Goal: Transaction & Acquisition: Book appointment/travel/reservation

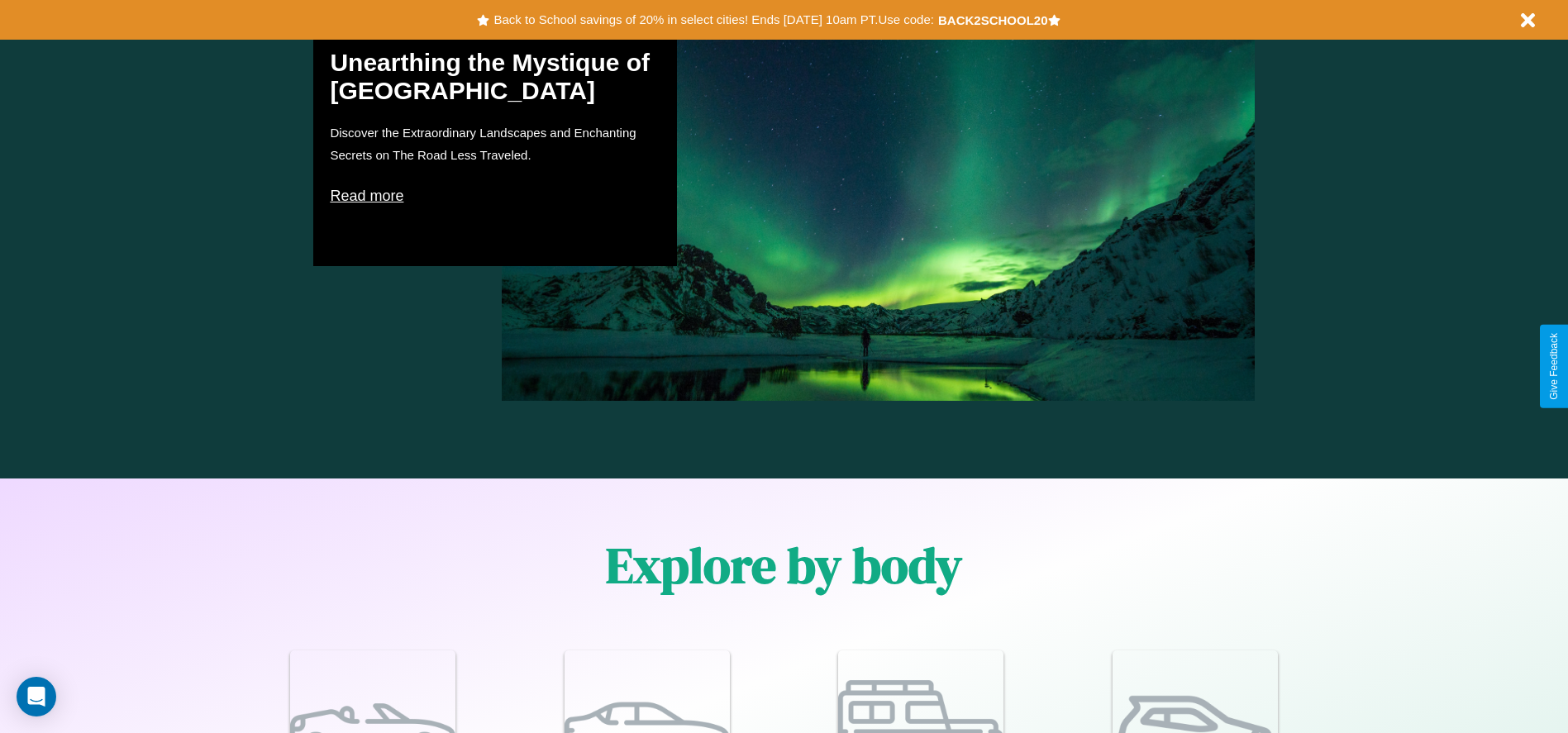
scroll to position [1442, 0]
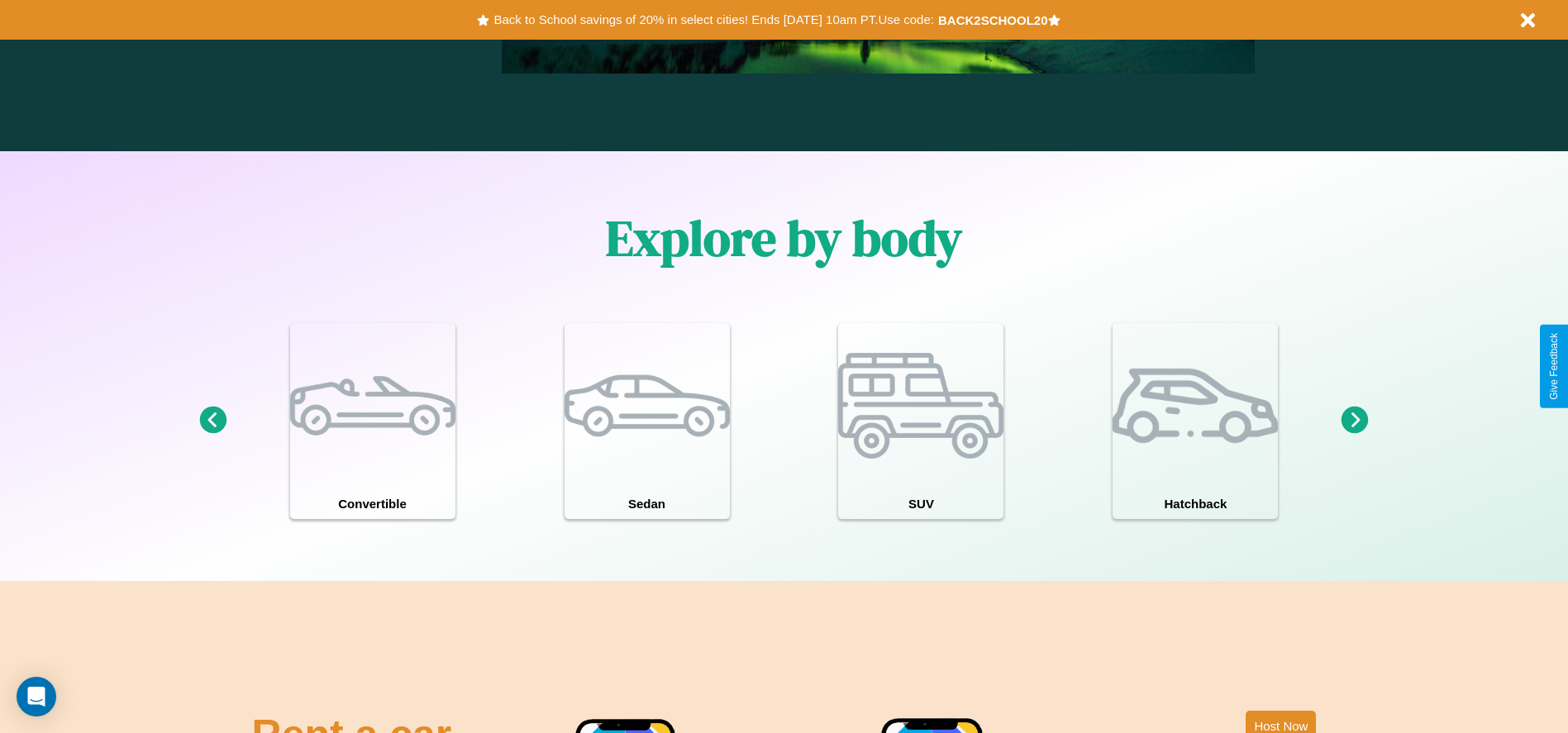
click at [1355, 420] on icon at bounding box center [1354, 419] width 27 height 27
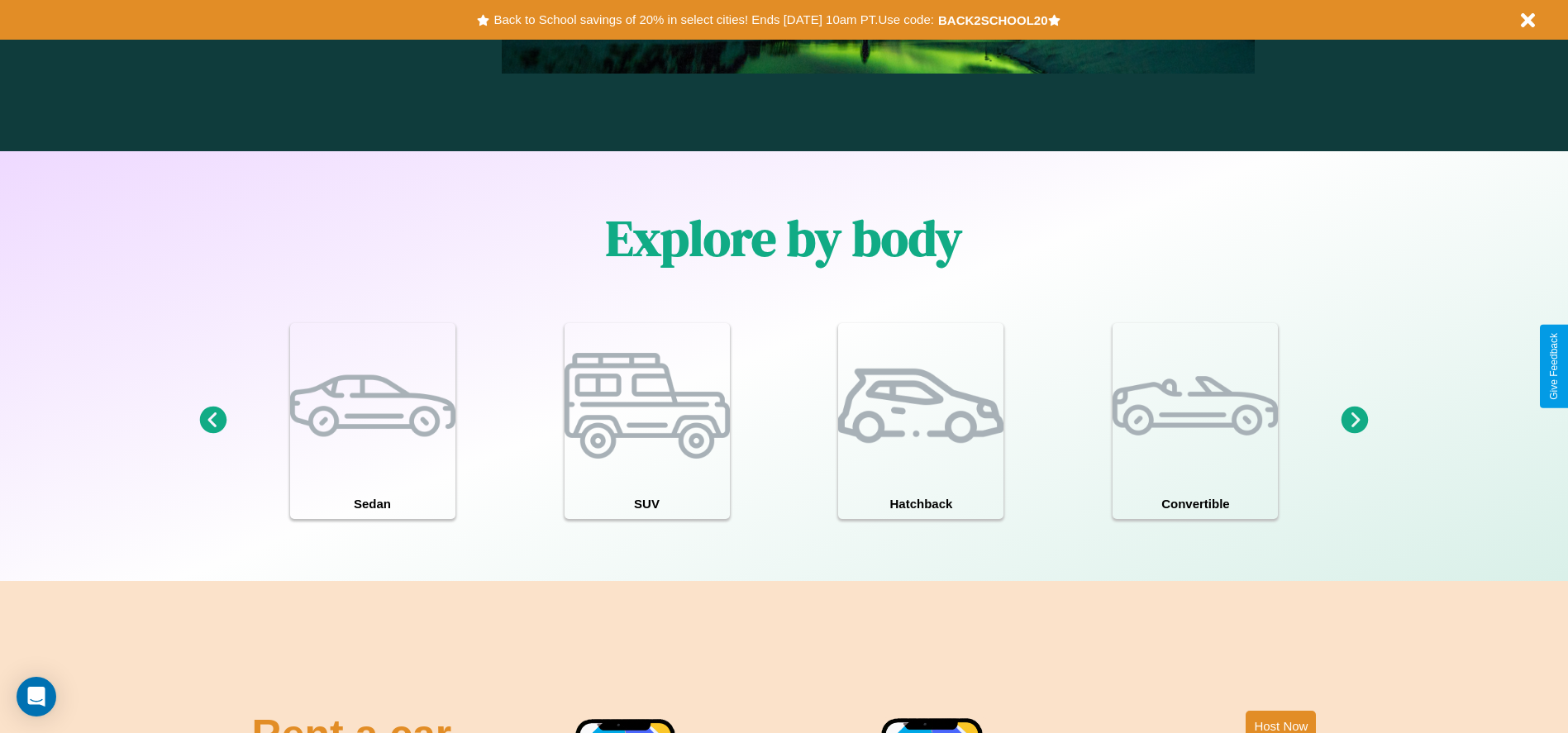
click at [1355, 420] on icon at bounding box center [1354, 419] width 27 height 27
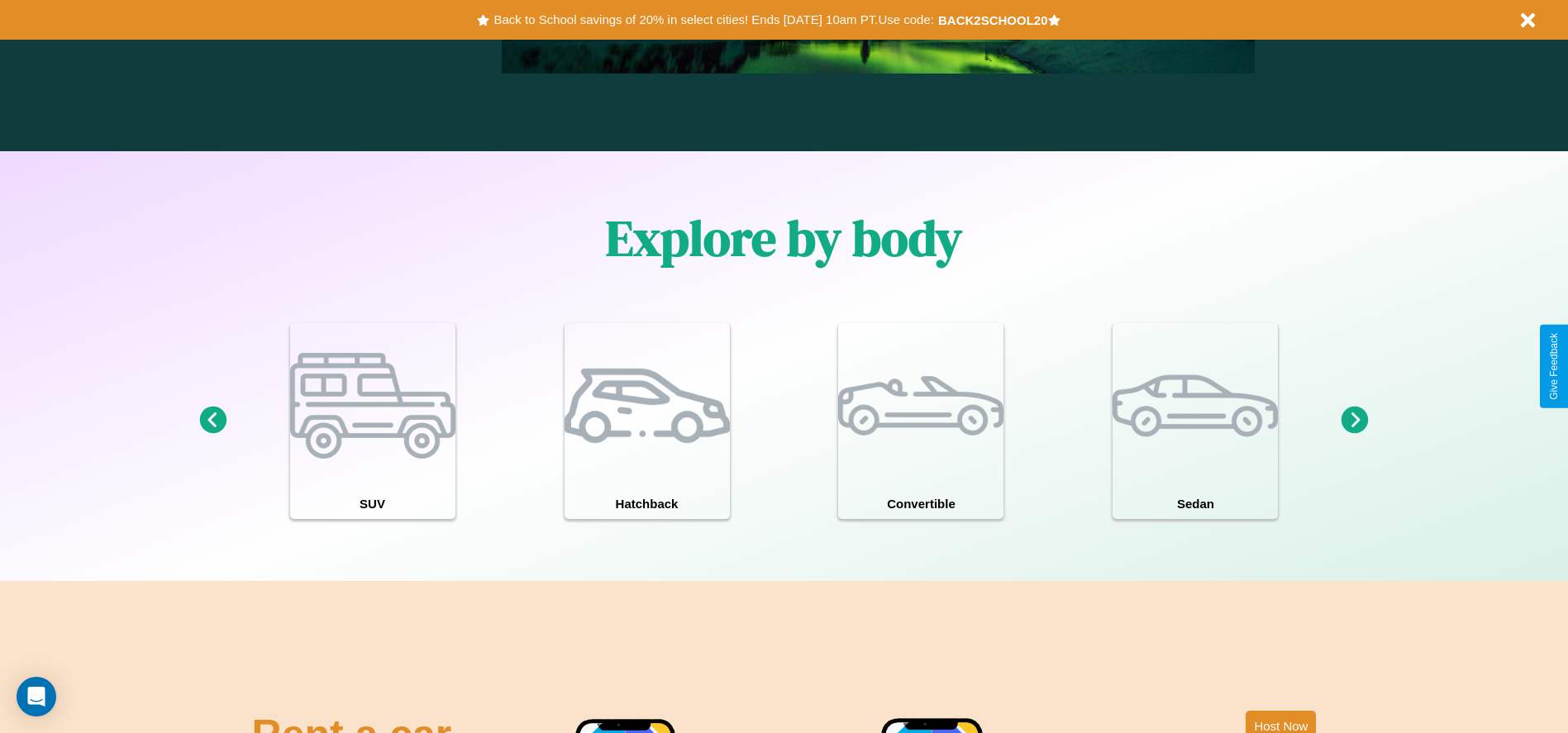
click at [1355, 420] on icon at bounding box center [1354, 419] width 27 height 27
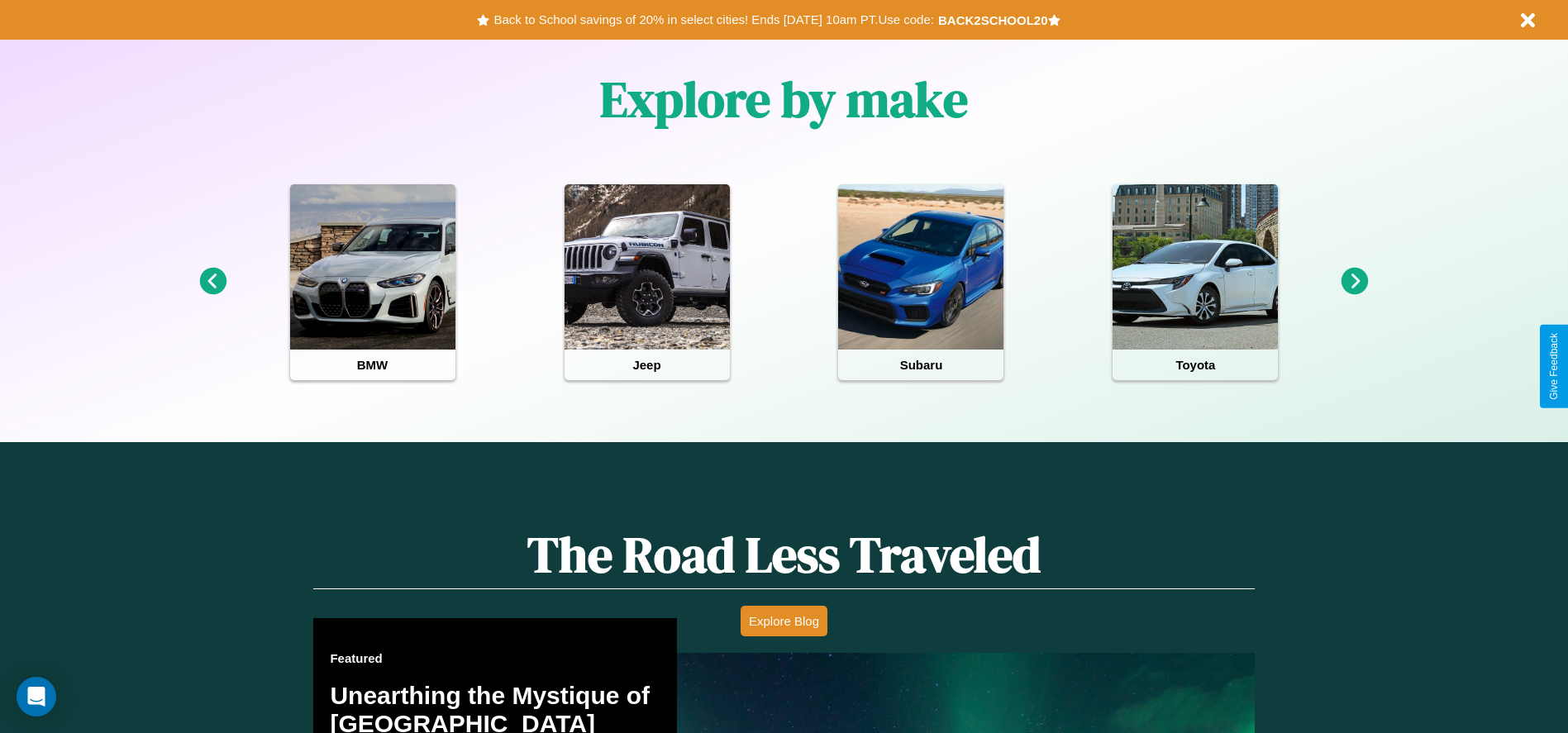
scroll to position [0, 0]
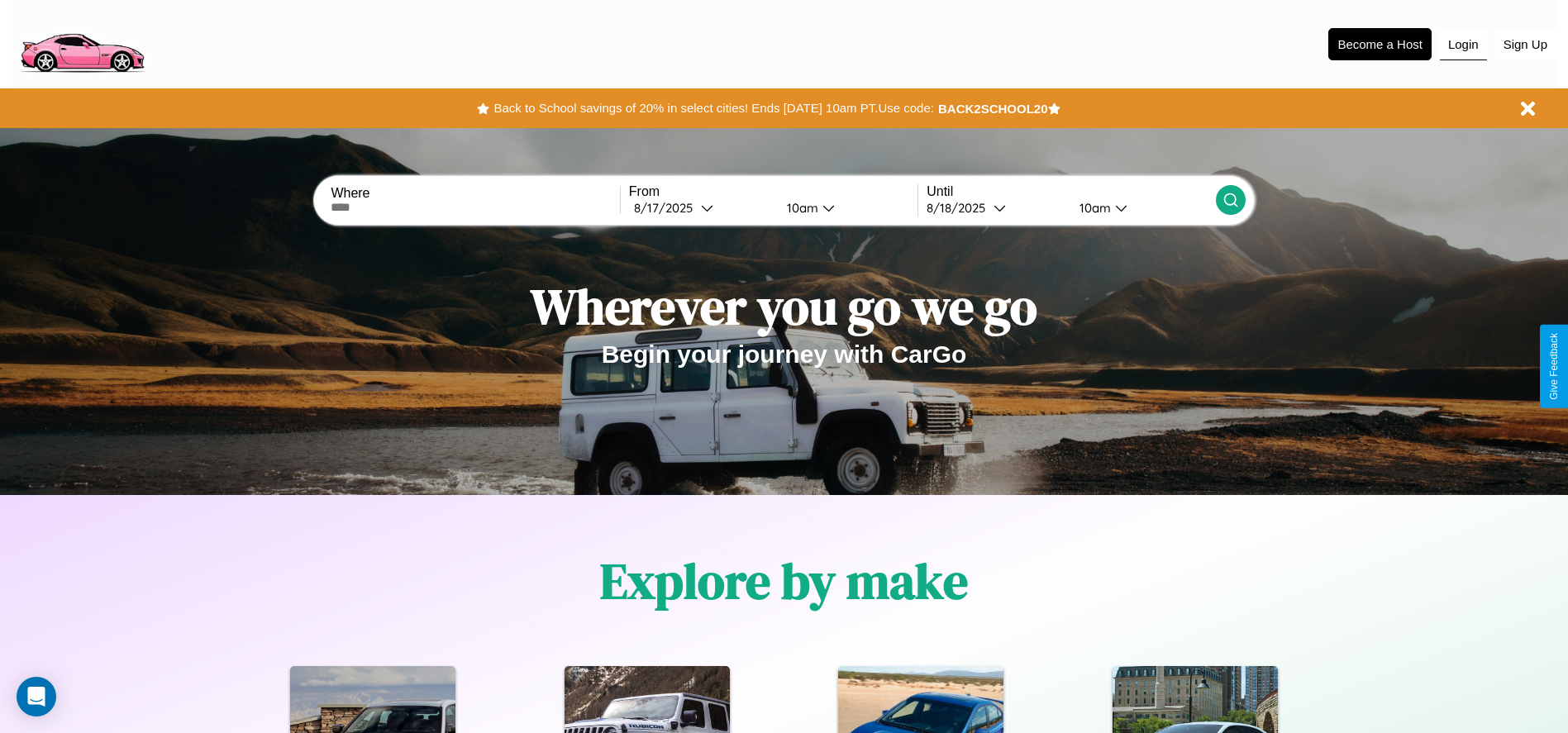
click at [1463, 43] on button "Login" at bounding box center [1464, 44] width 47 height 31
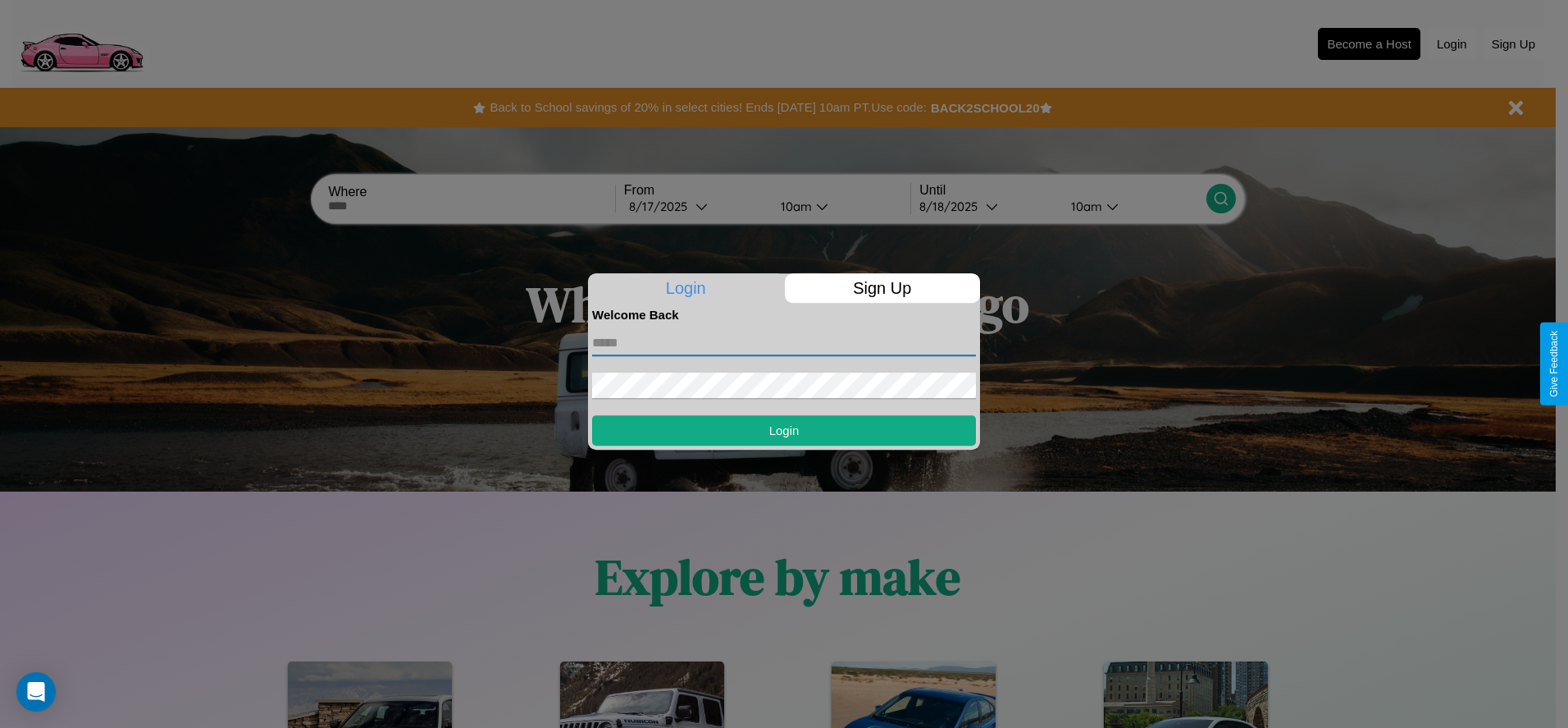
click at [784, 342] on input "text" at bounding box center [784, 343] width 384 height 26
type input "**********"
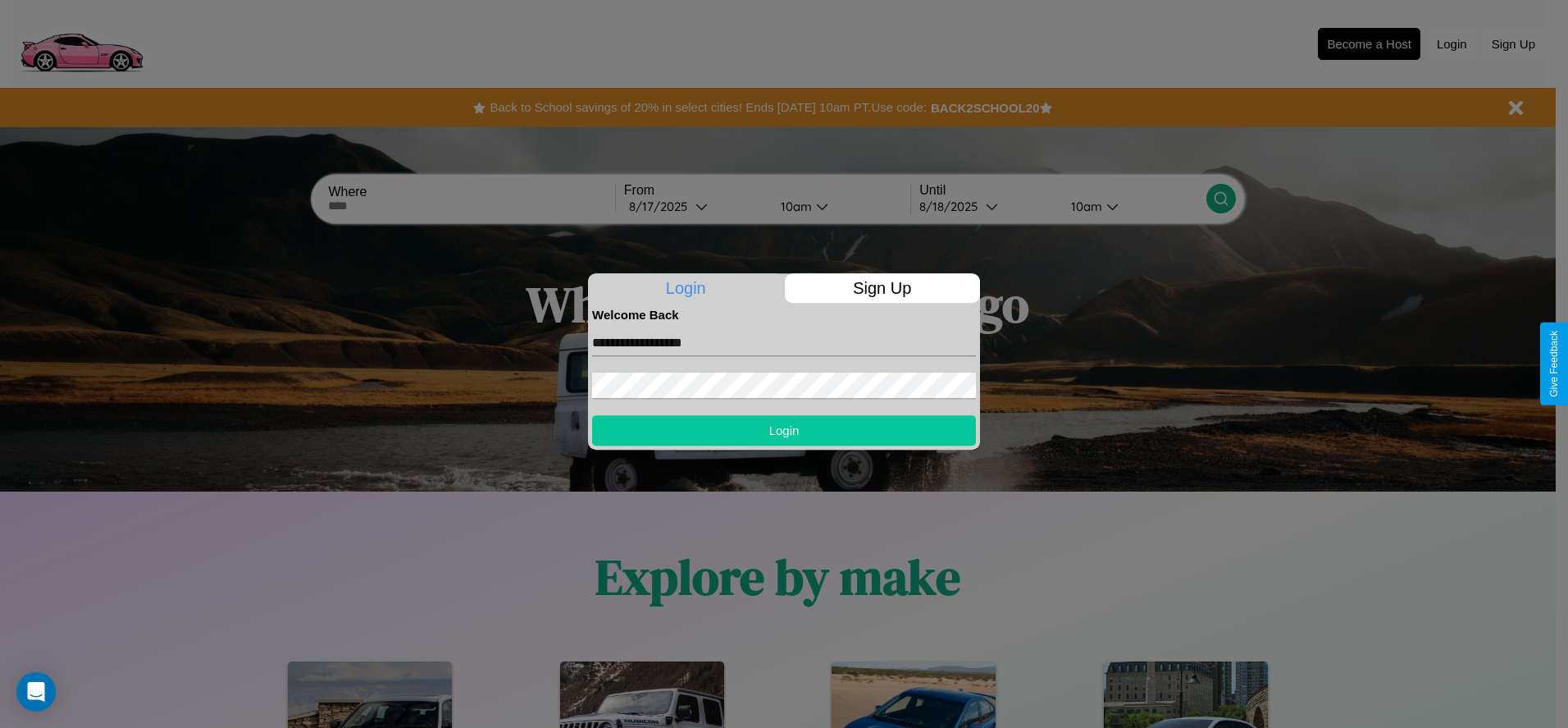
click at [784, 430] on button "Login" at bounding box center [784, 430] width 384 height 30
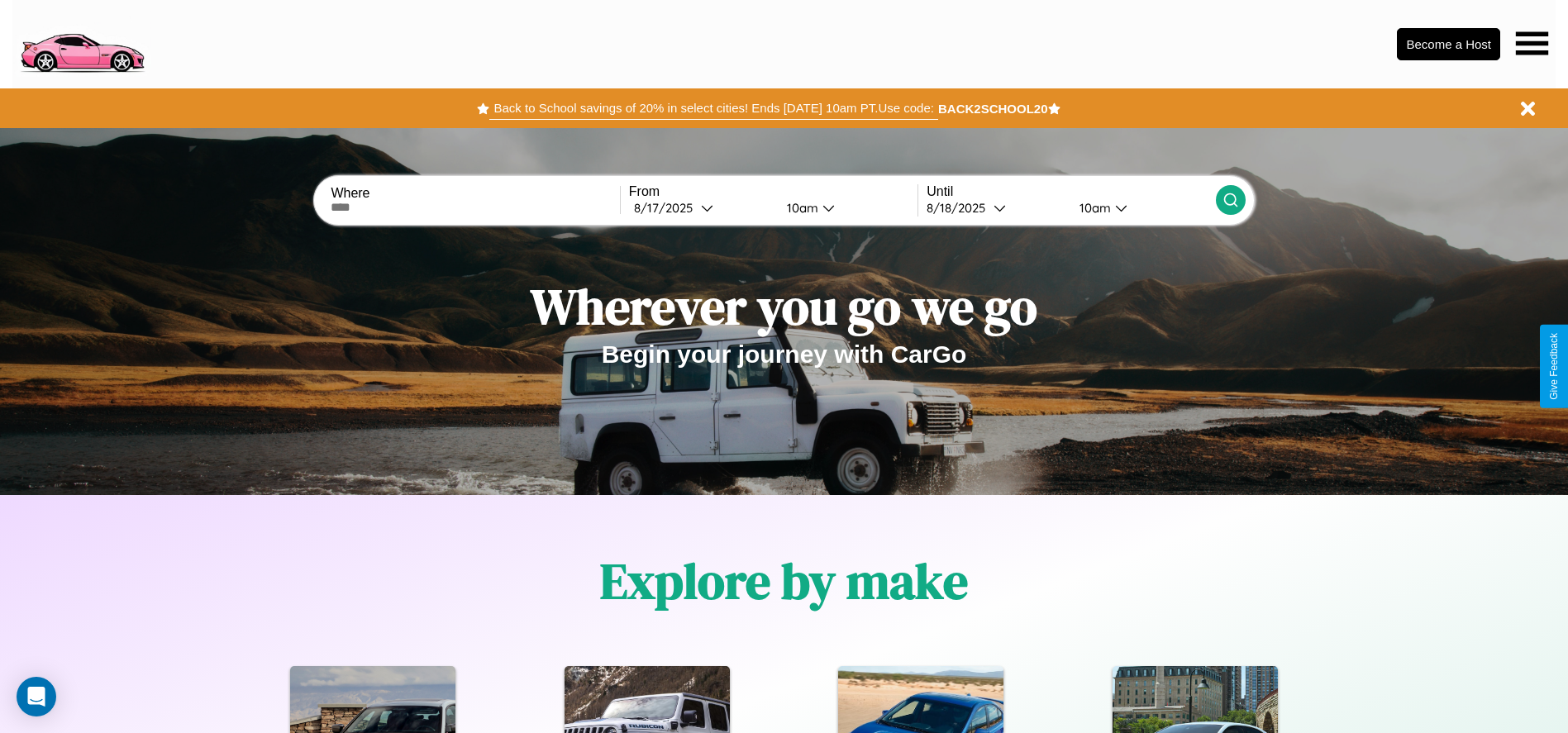
click at [713, 109] on button "Back to School savings of 20% in select cities! Ends [DATE] 10am PT. Use code:" at bounding box center [713, 108] width 448 height 23
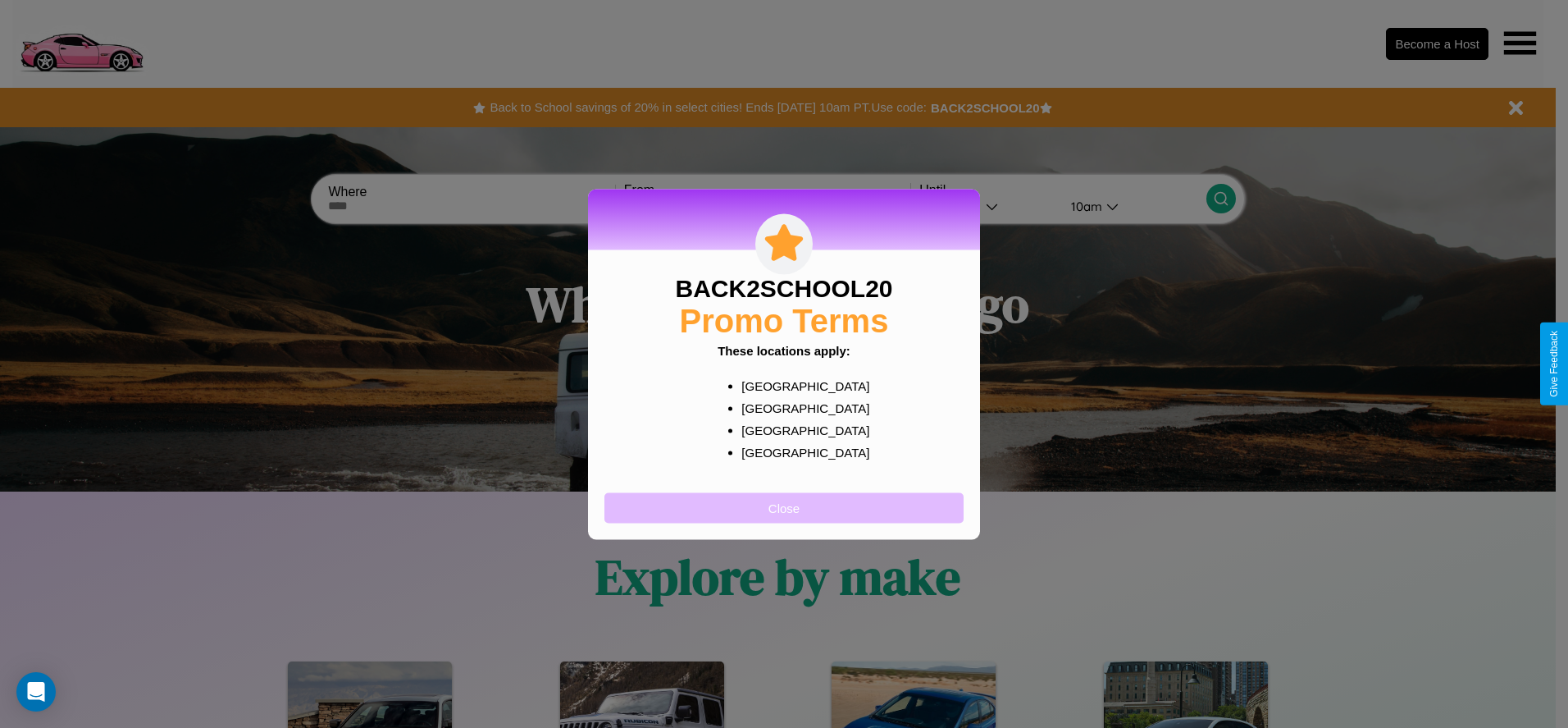
click at [784, 507] on button "Close" at bounding box center [784, 507] width 359 height 30
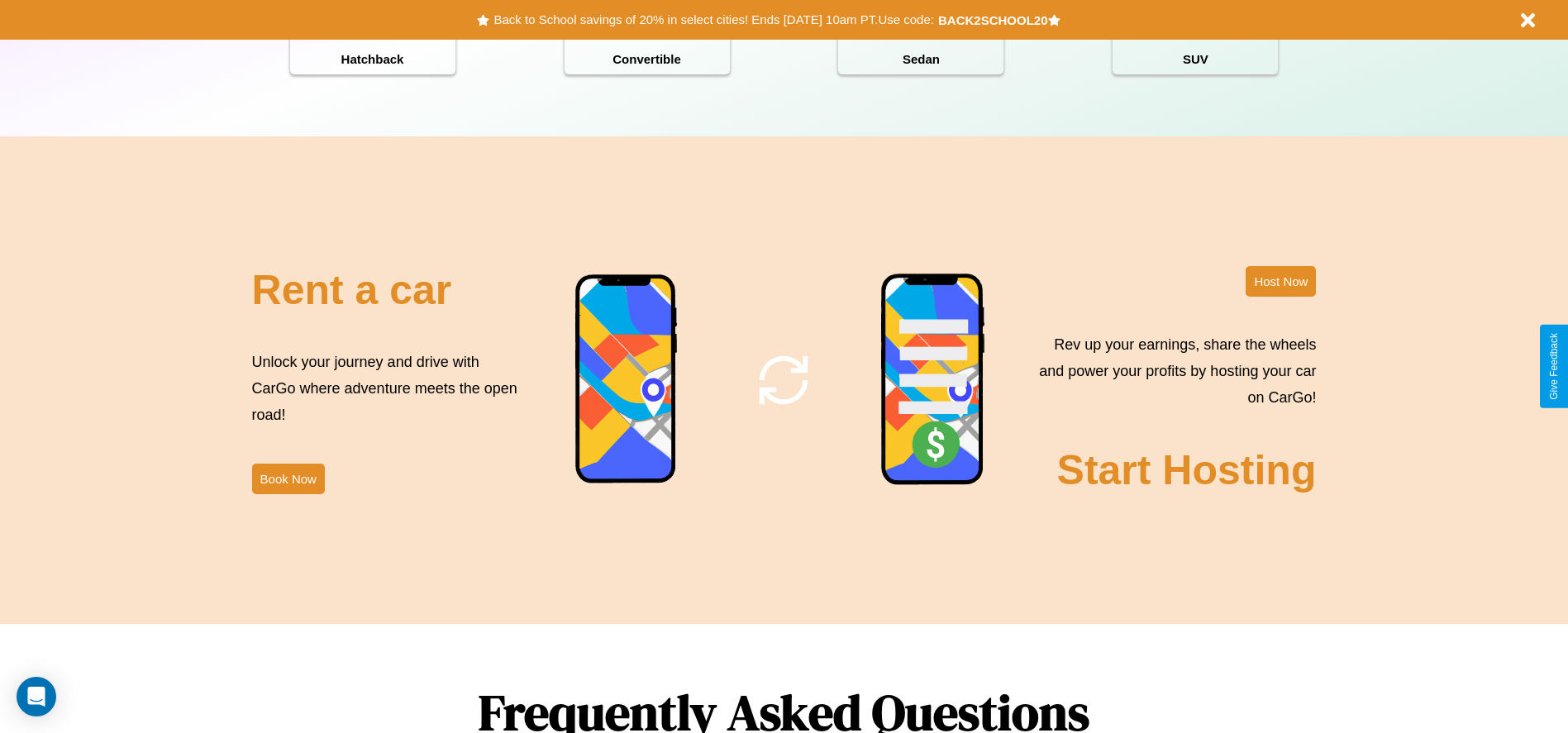
scroll to position [1999, 0]
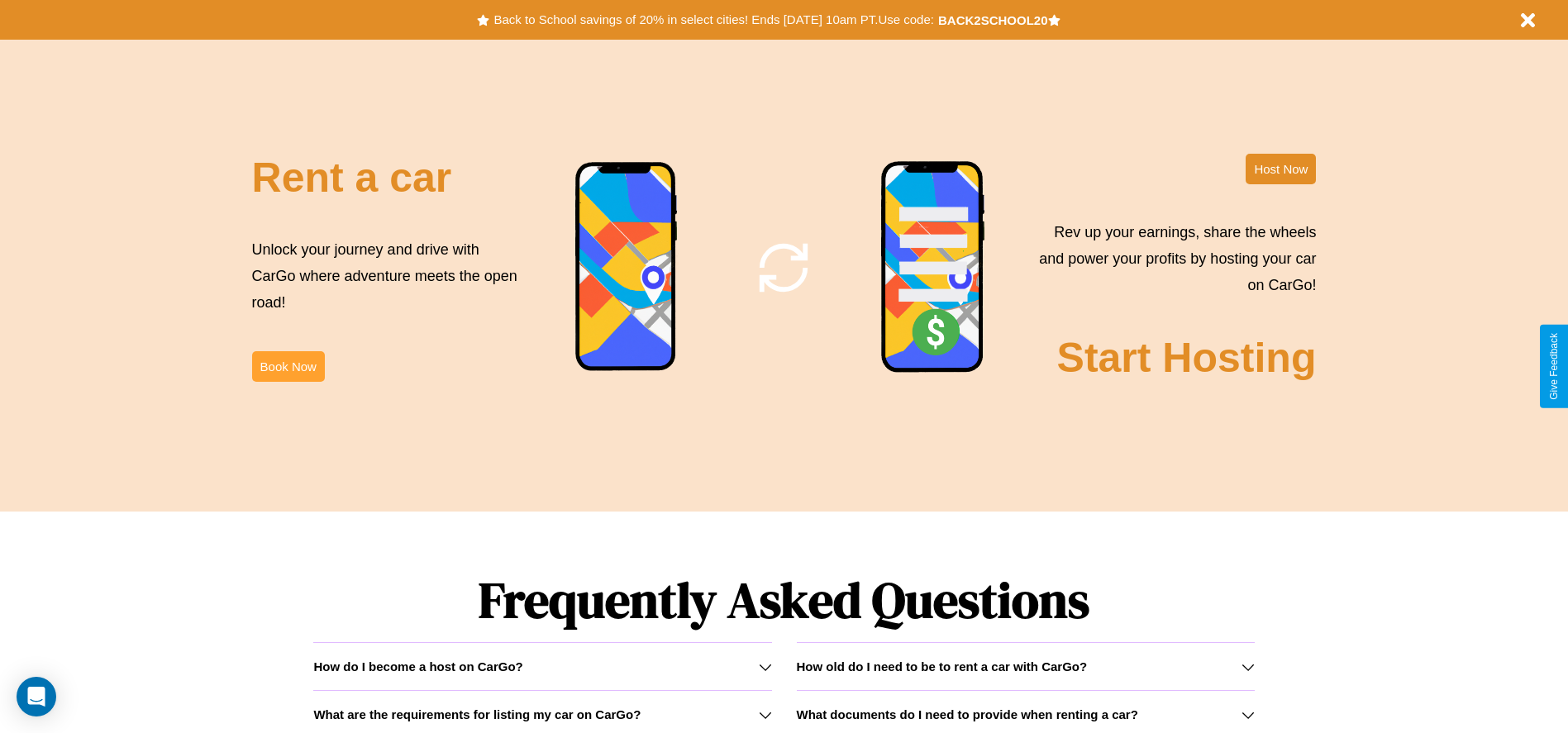
click at [288, 366] on button "Book Now" at bounding box center [288, 366] width 73 height 30
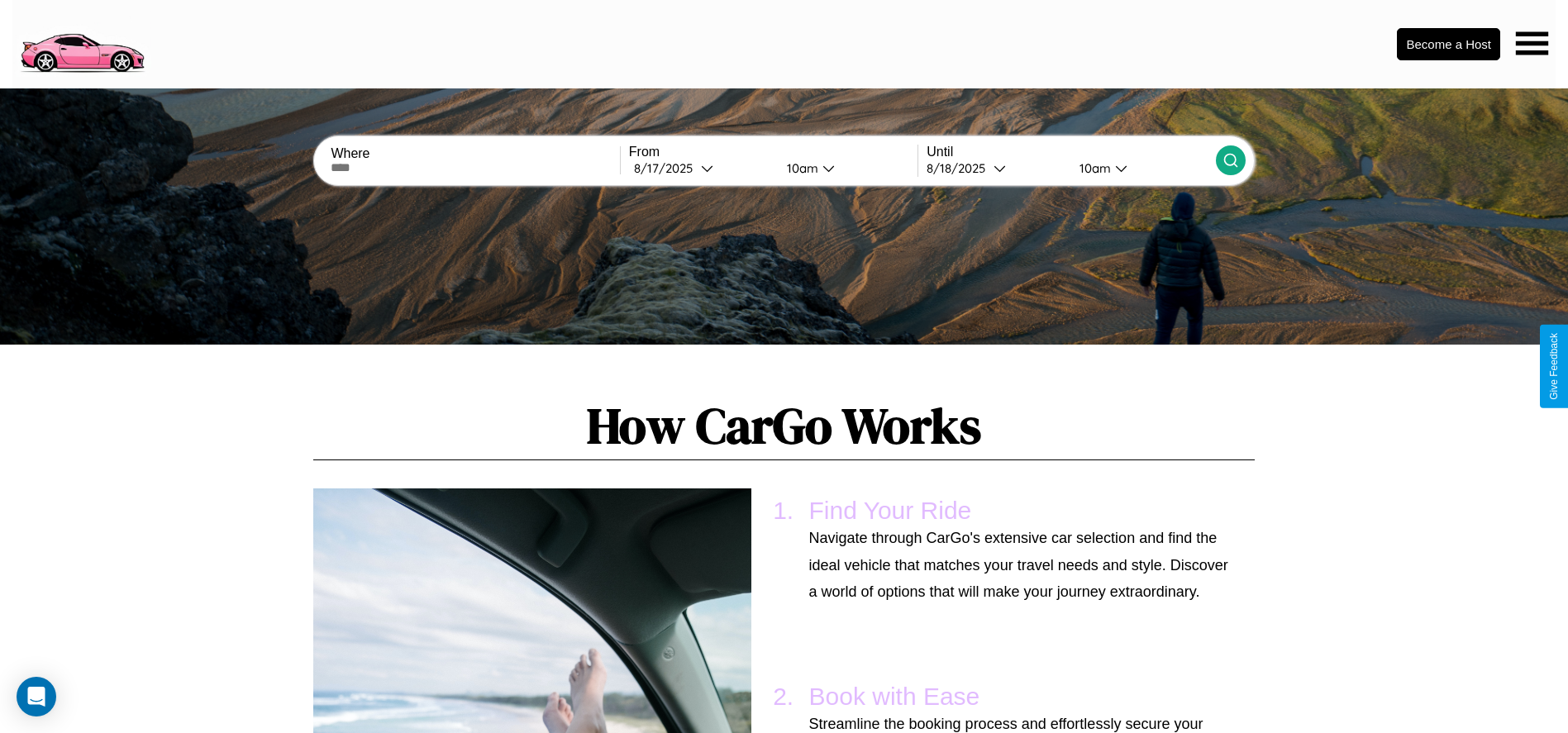
scroll to position [1559, 0]
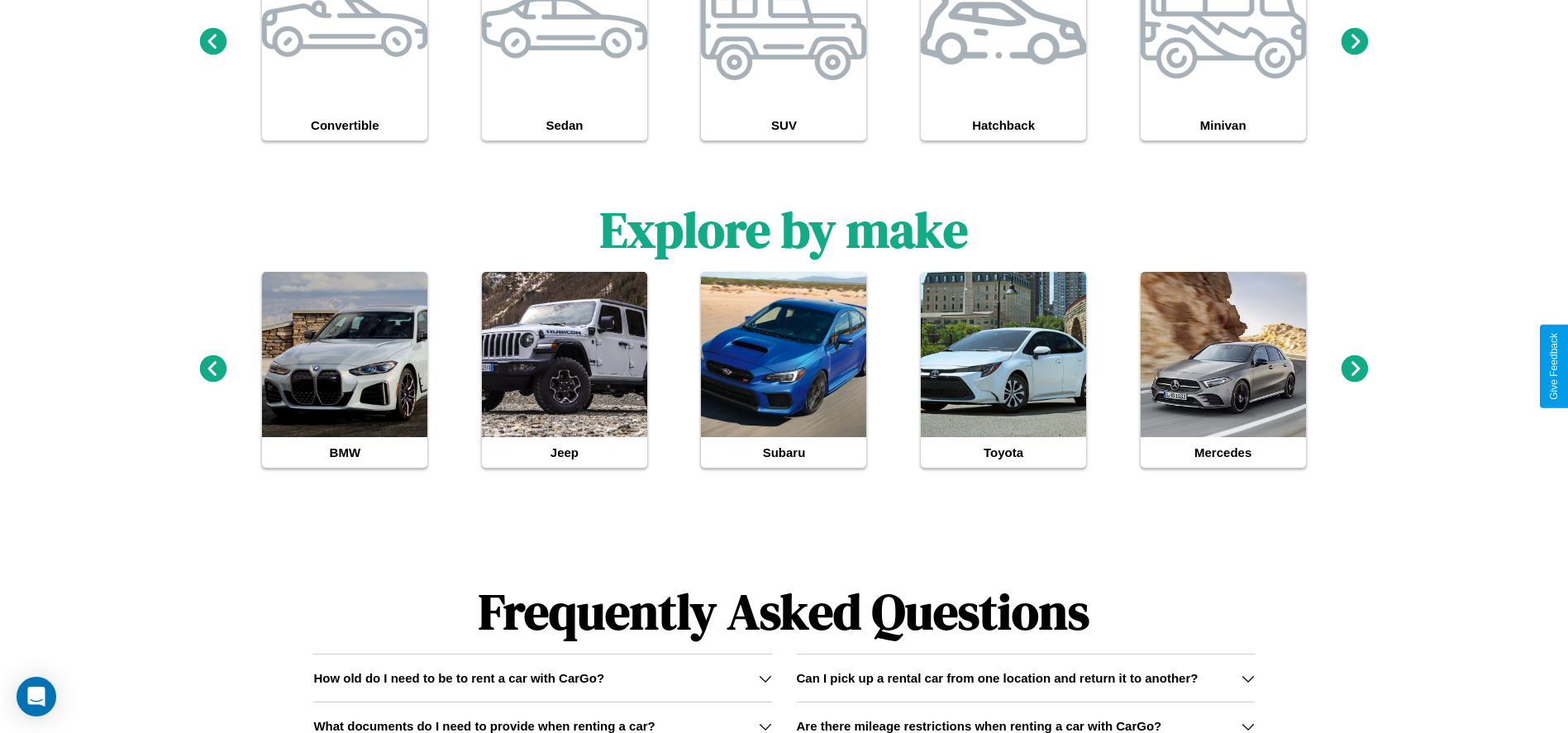
click at [1247, 725] on icon at bounding box center [1247, 726] width 13 height 13
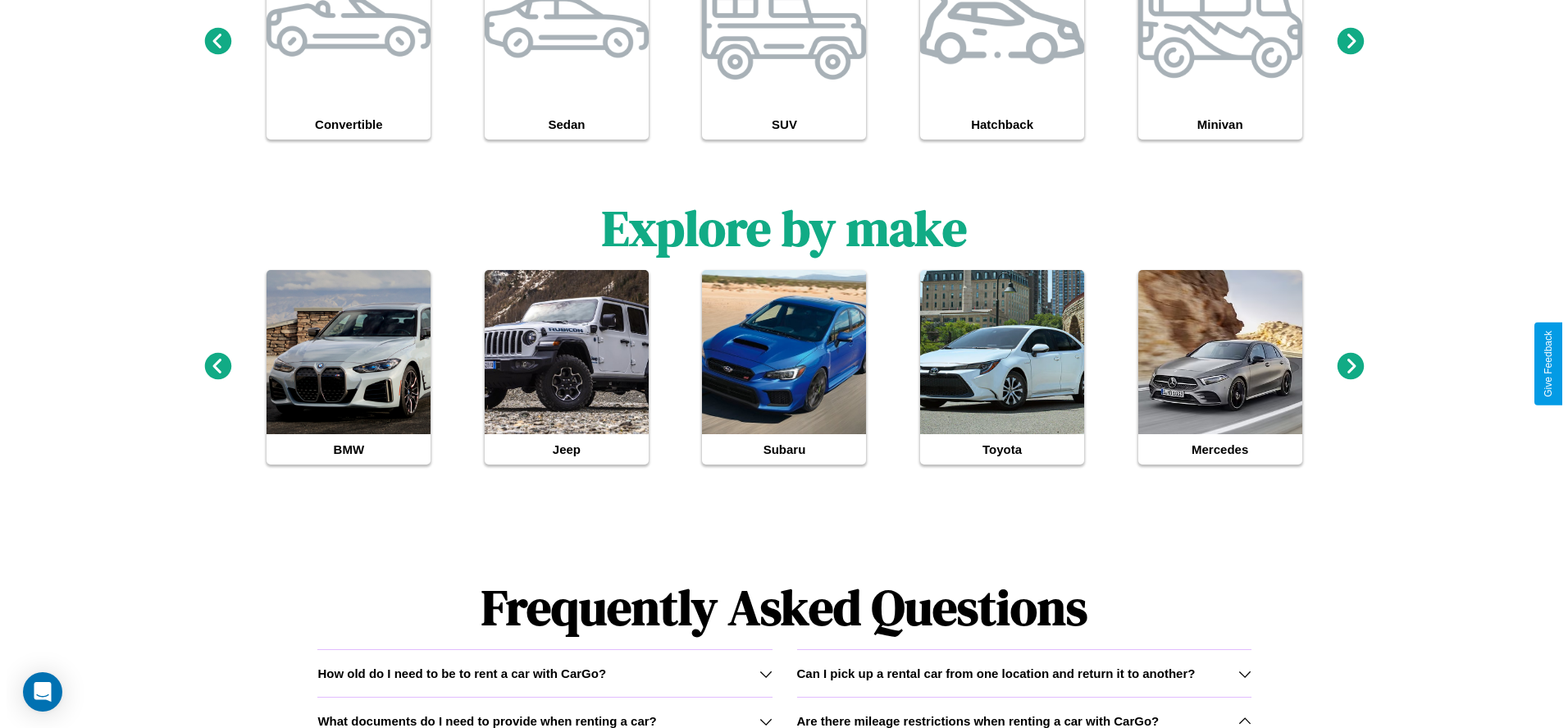
scroll to position [0, 0]
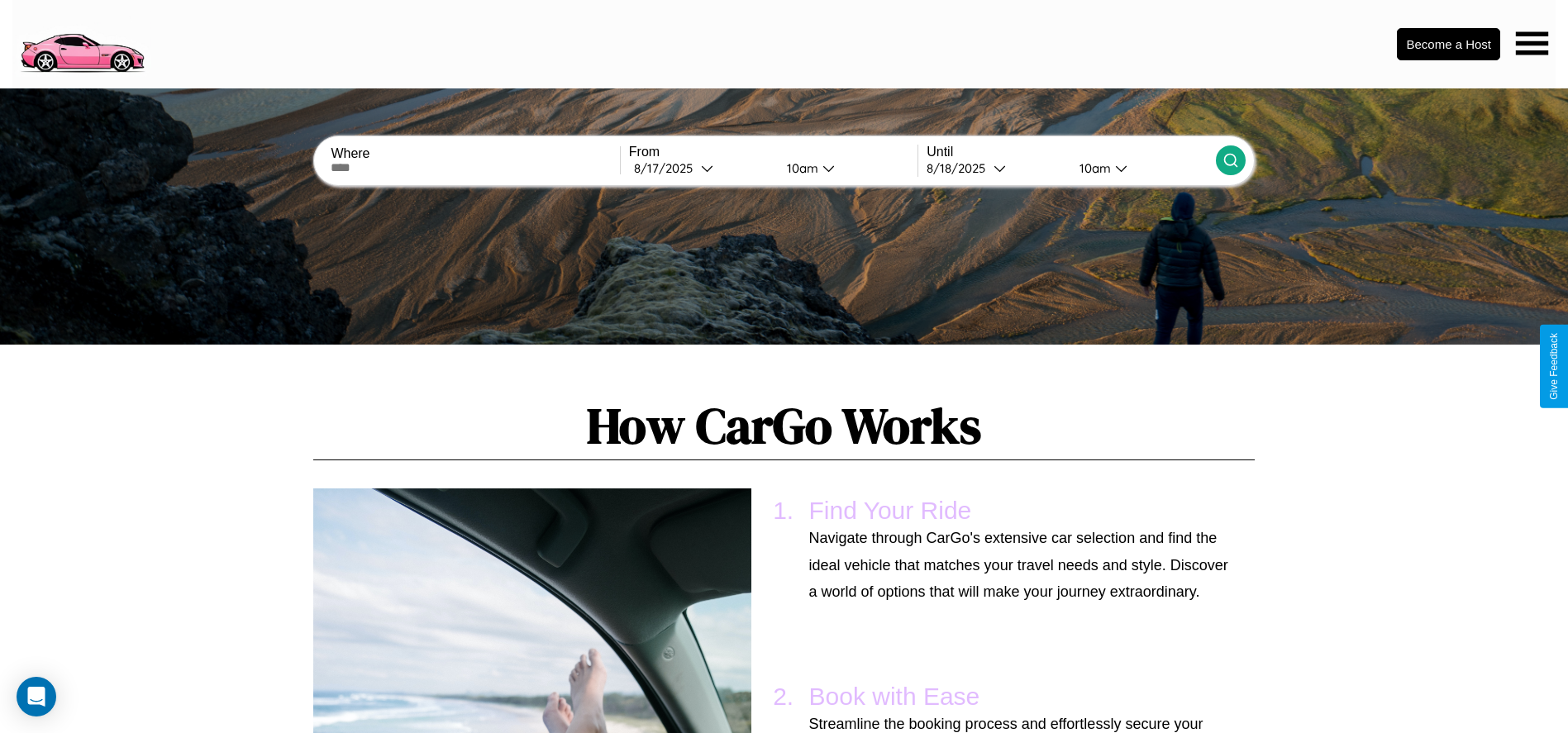
click at [475, 168] on input "text" at bounding box center [475, 168] width 288 height 13
type input "******"
click at [701, 168] on icon at bounding box center [707, 168] width 12 height 12
select select "*"
select select "****"
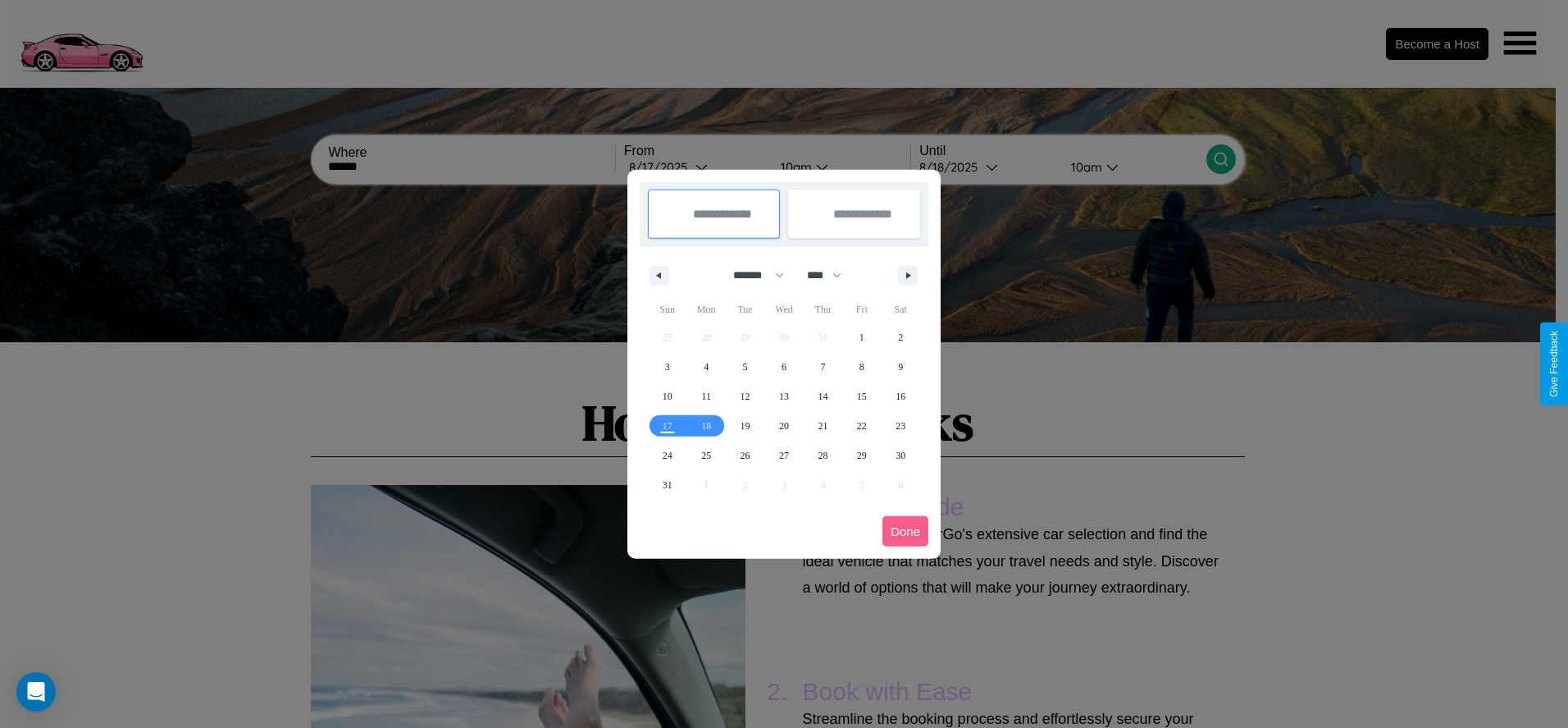
scroll to position [1660, 0]
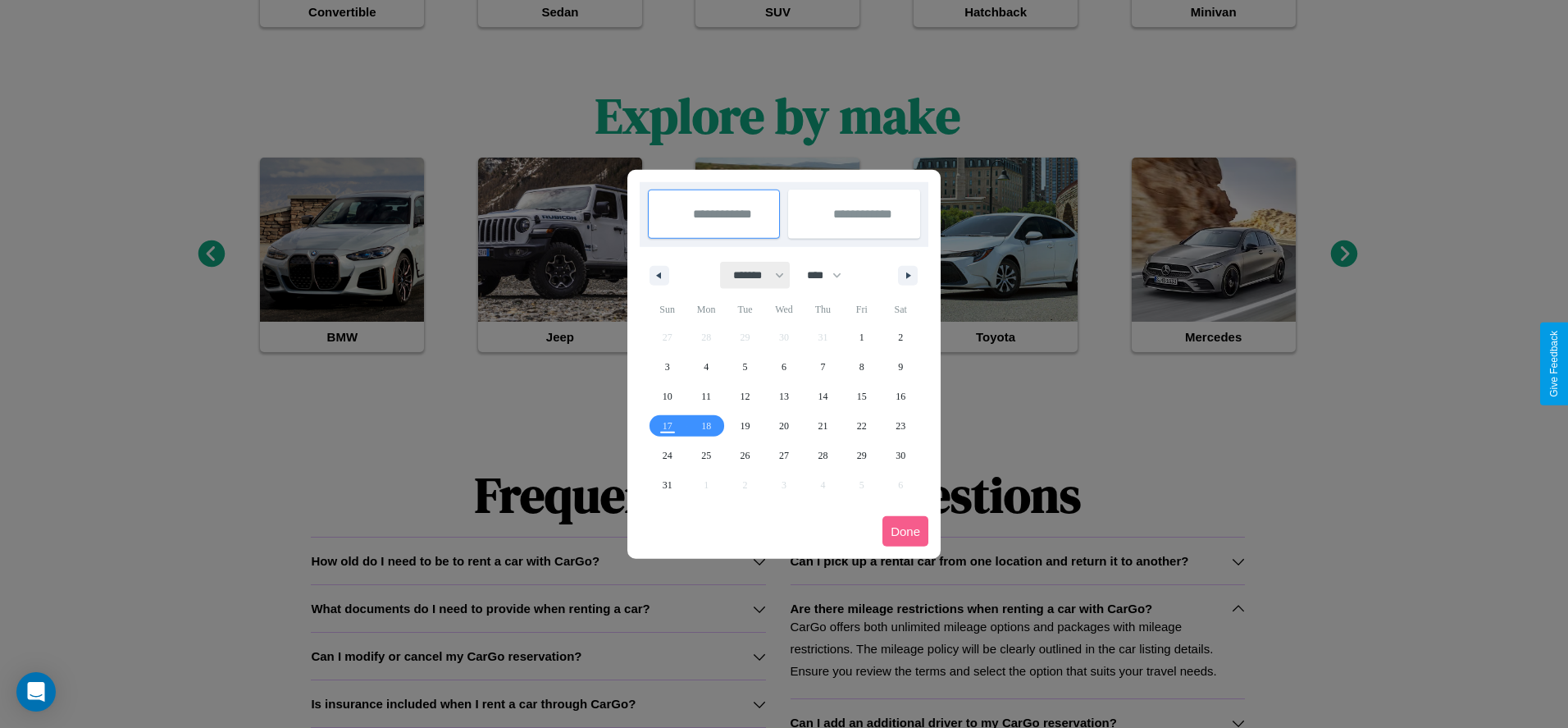
click at [752, 275] on select "******* ******** ***** ***** *** **** **** ****** ********* ******* ******** **…" at bounding box center [755, 275] width 70 height 27
drag, startPoint x: 538, startPoint y: 703, endPoint x: 784, endPoint y: 329, distance: 447.7
click at [538, 703] on div at bounding box center [784, 364] width 1568 height 728
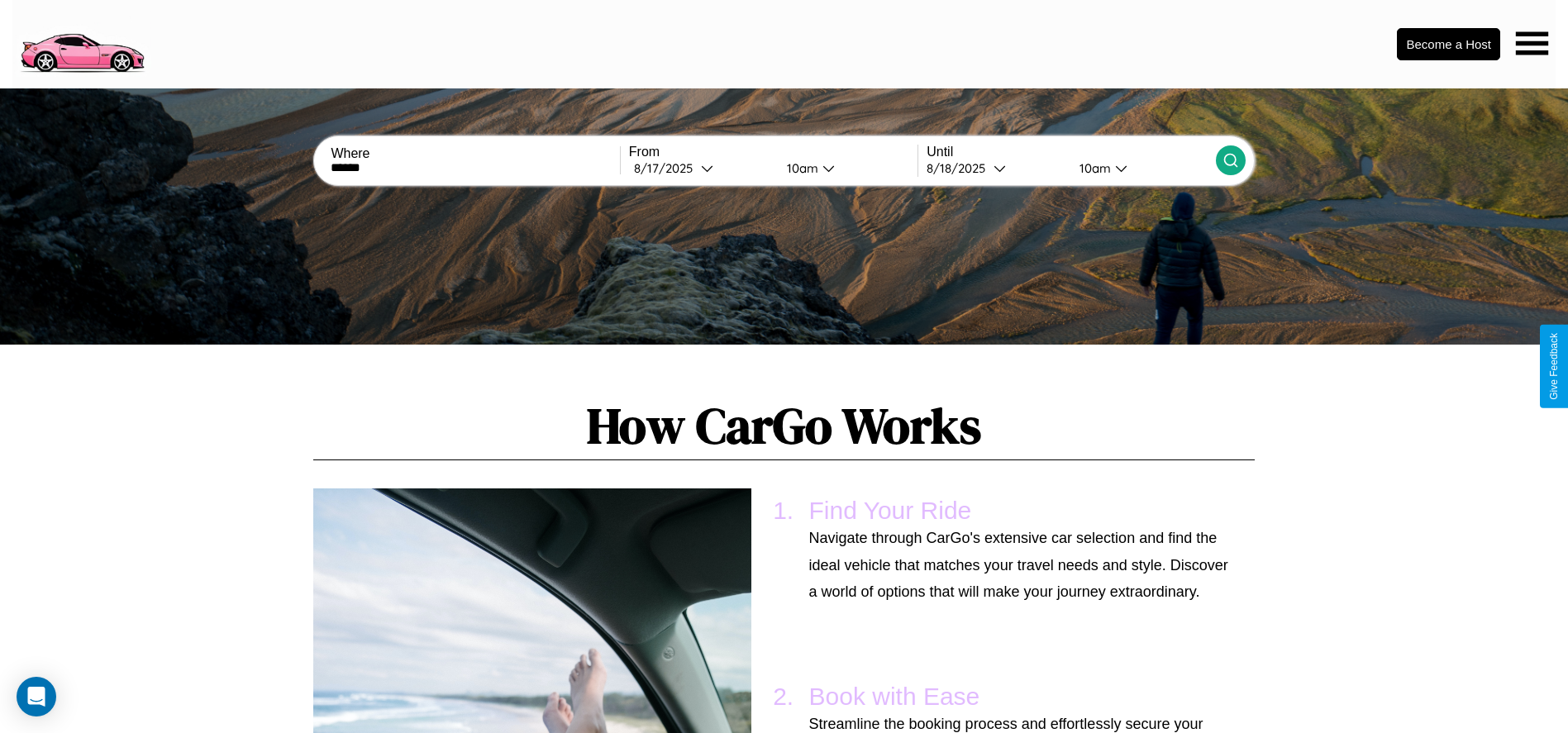
scroll to position [1690, 0]
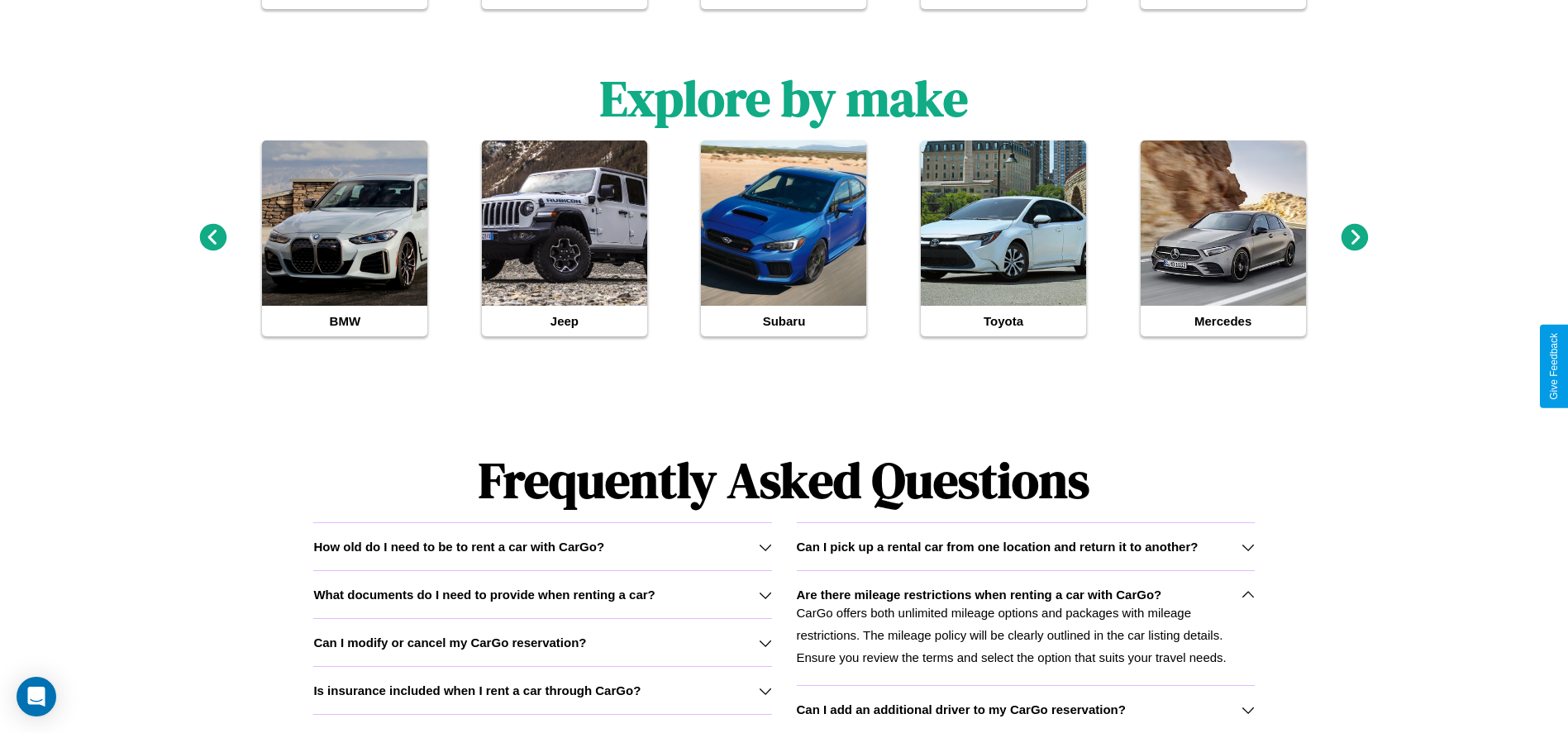
click at [1025, 709] on h3 "Can I add an additional driver to my CarGo reservation?" at bounding box center [961, 710] width 329 height 14
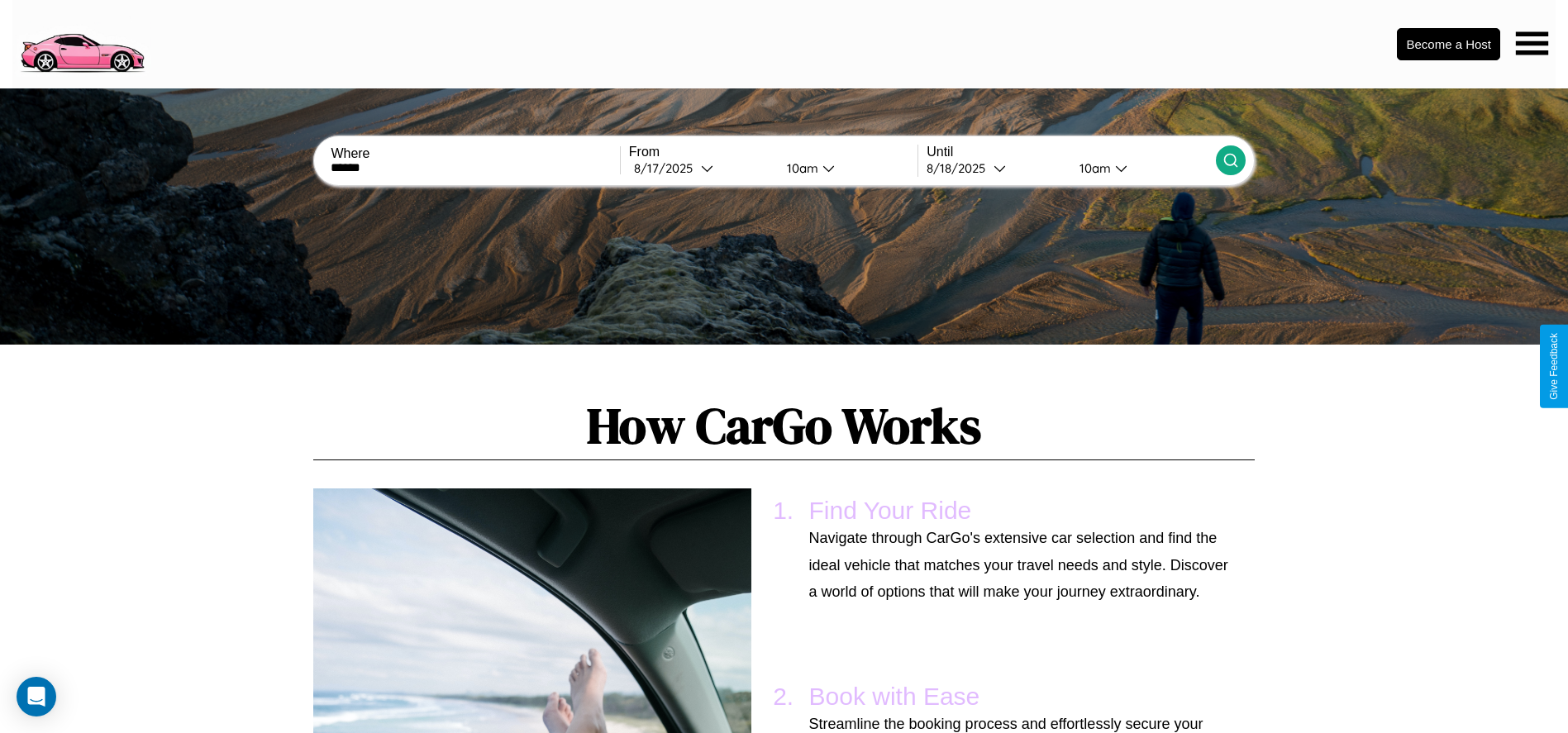
click at [1230, 161] on icon at bounding box center [1230, 160] width 17 height 17
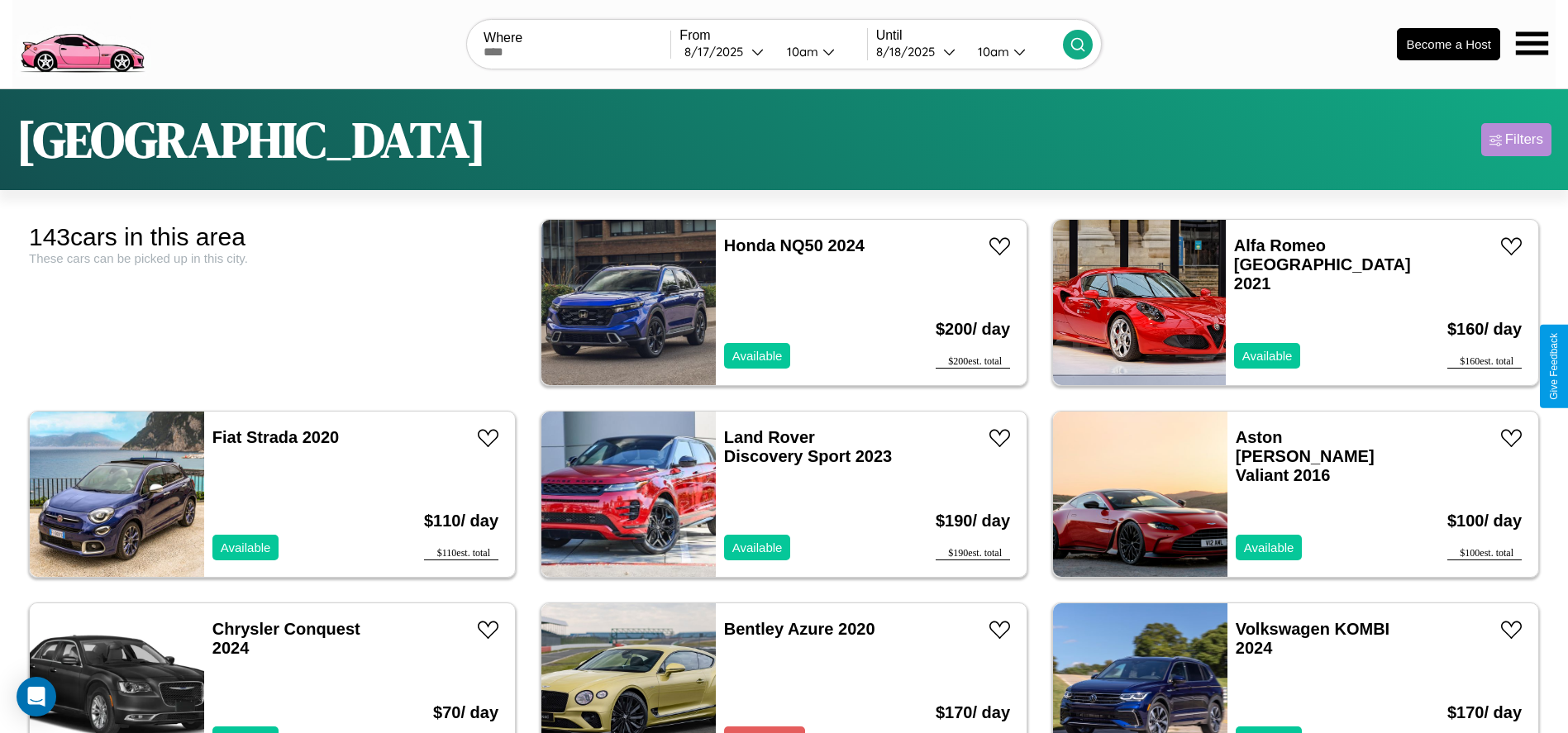
click at [1516, 140] on div "Filters" at bounding box center [1525, 139] width 38 height 17
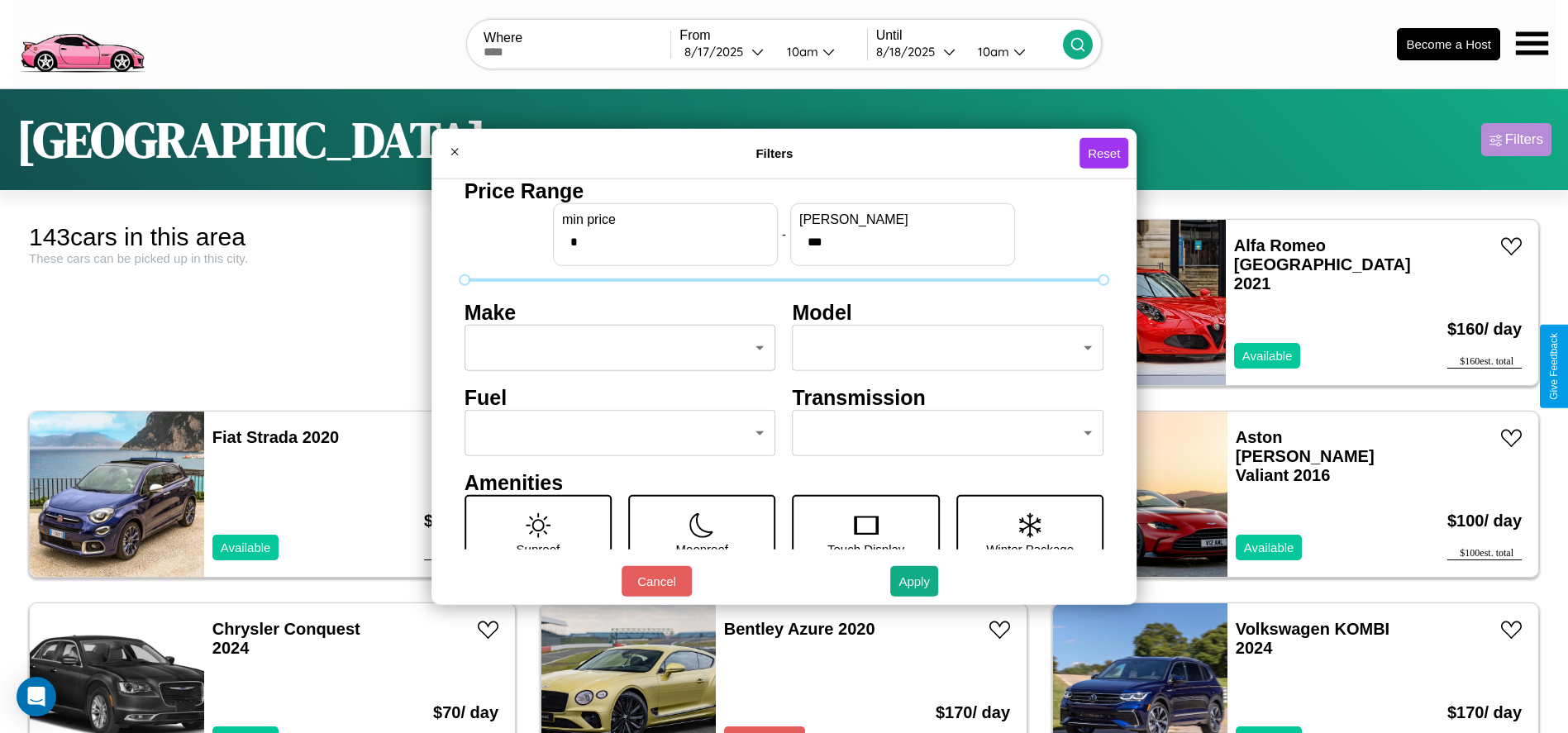
scroll to position [69, 0]
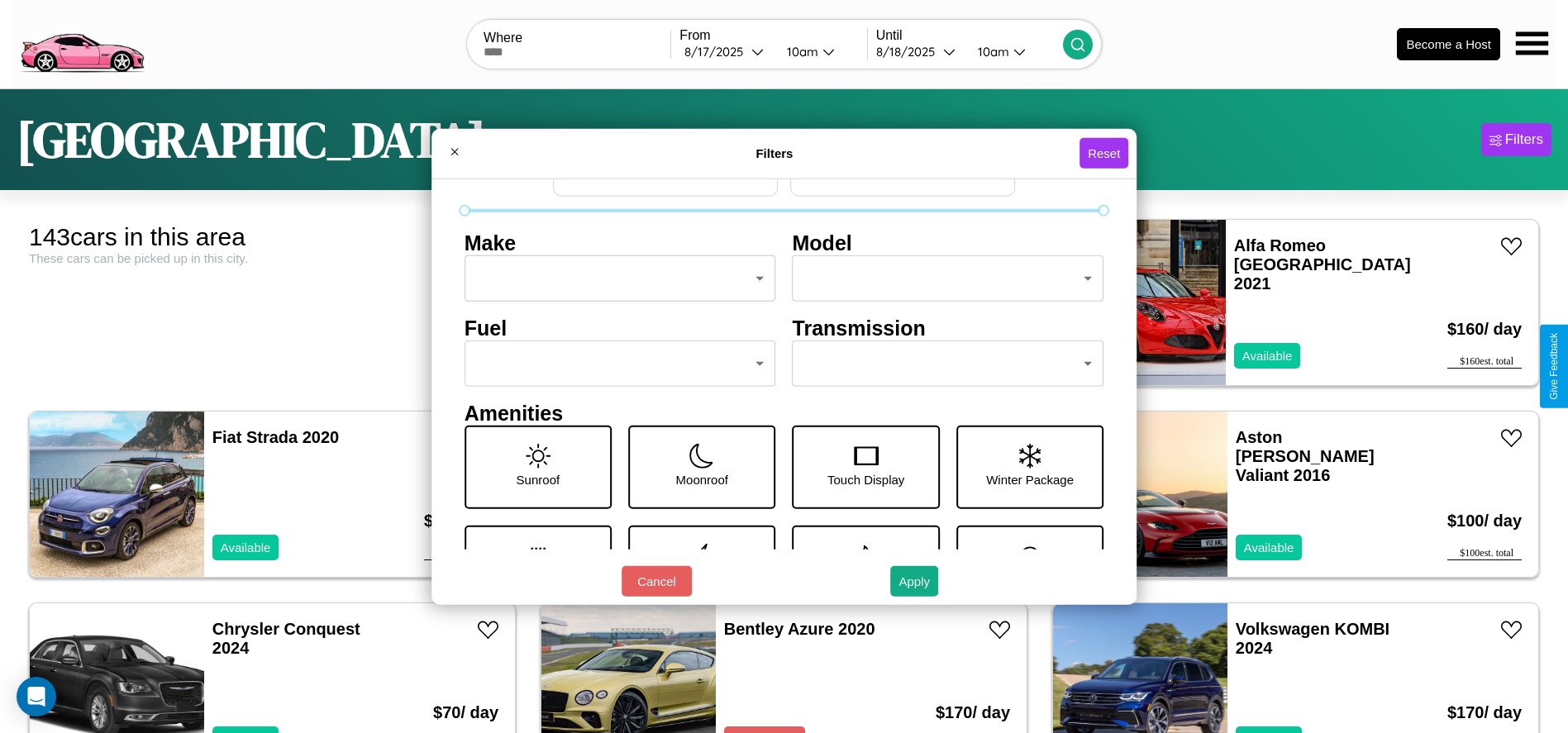
click at [940, 364] on body "CarGo Where From [DATE] 10am Until [DATE] 10am Become a Host Boston Filters 143…" at bounding box center [784, 418] width 1568 height 835
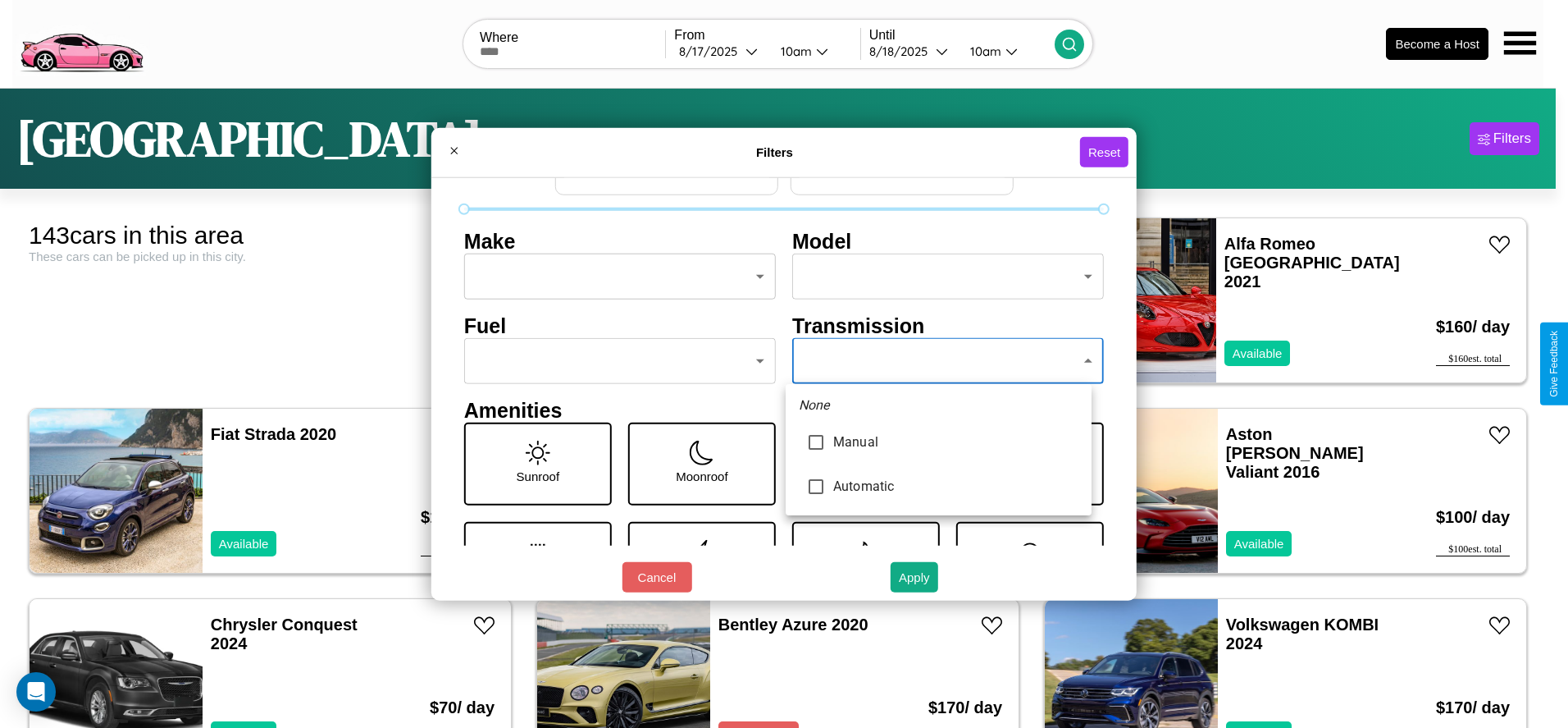
type input "*********"
click at [939, 361] on div at bounding box center [784, 364] width 1568 height 728
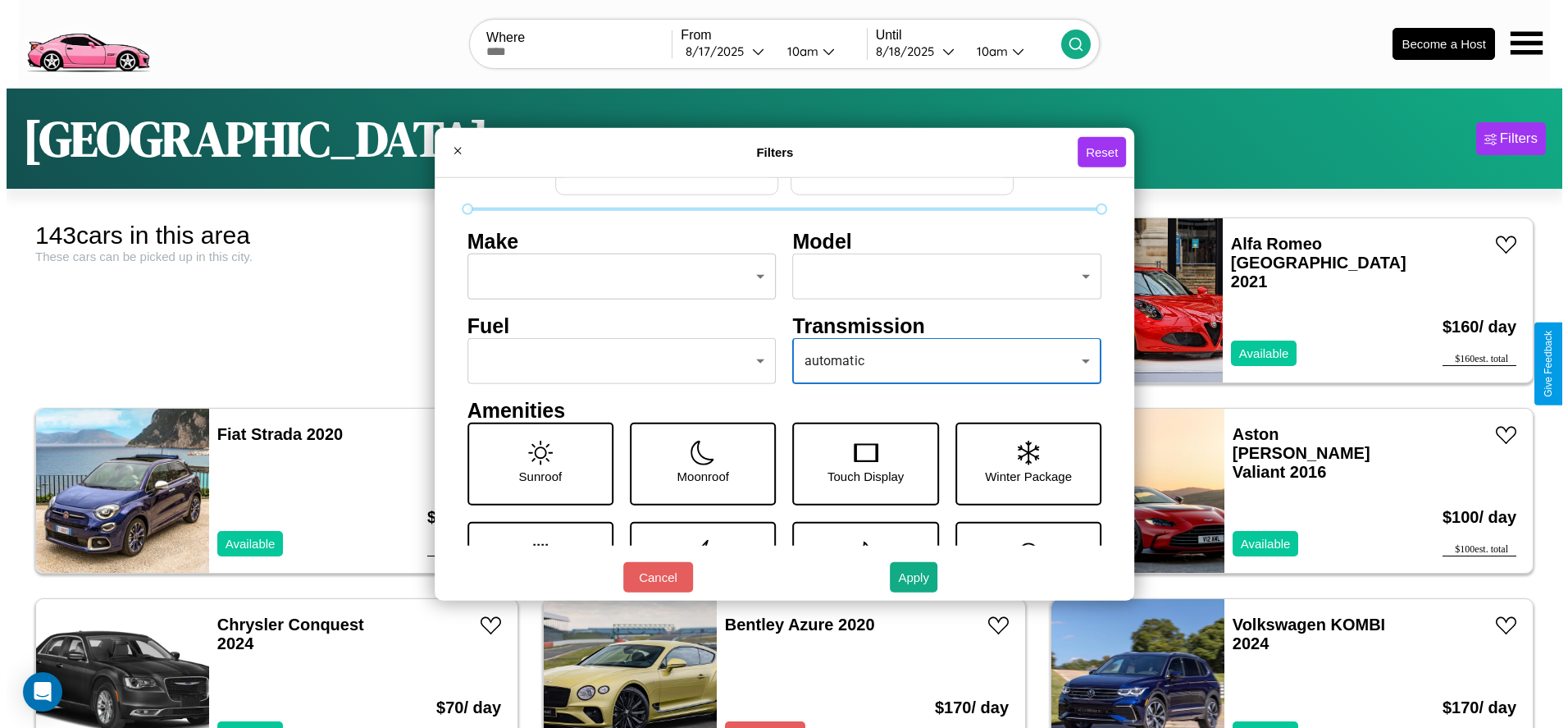
scroll to position [0, 0]
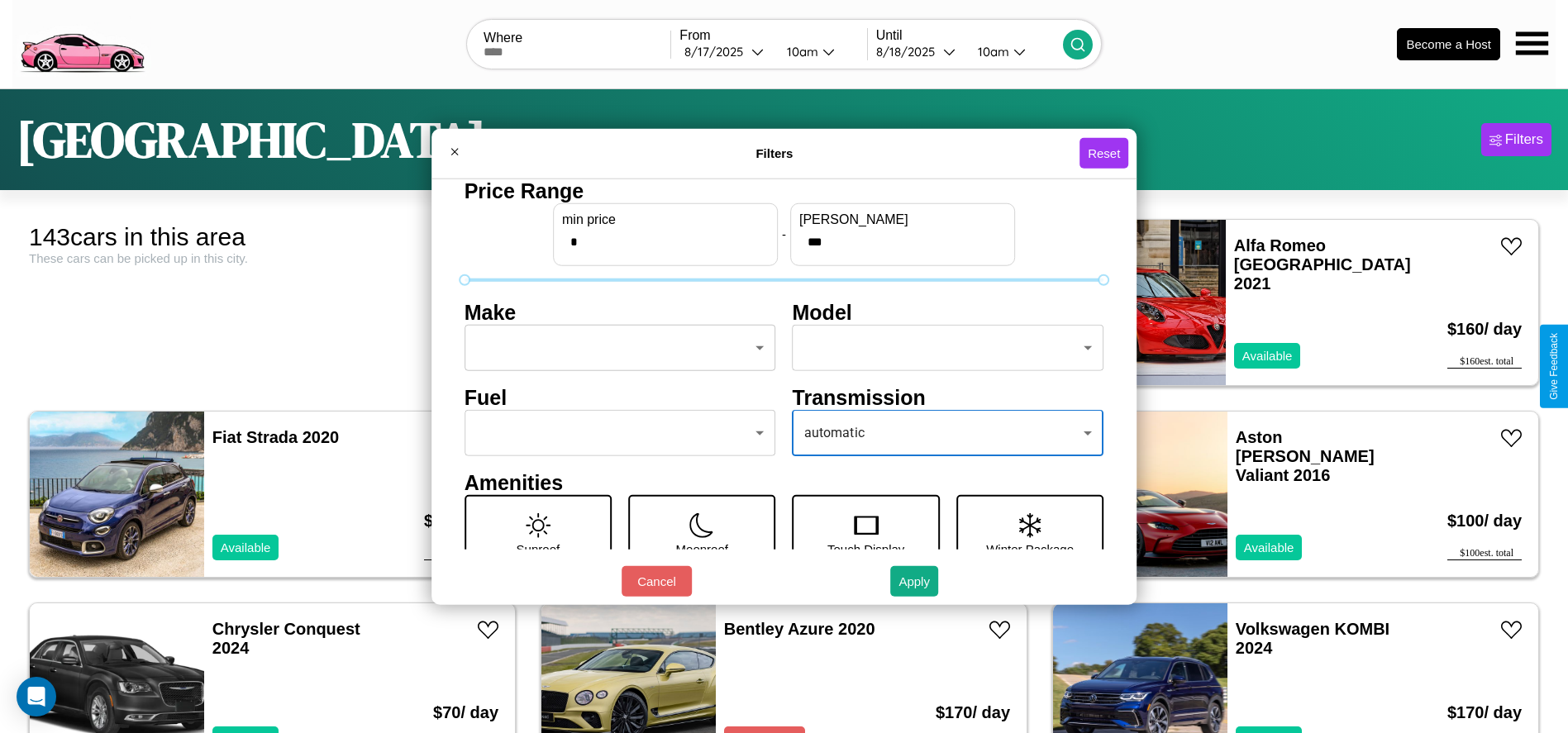
click at [615, 348] on body "CarGo Where From [DATE] 10am Until [DATE] 10am Become a Host Boston Filters 143…" at bounding box center [784, 418] width 1568 height 835
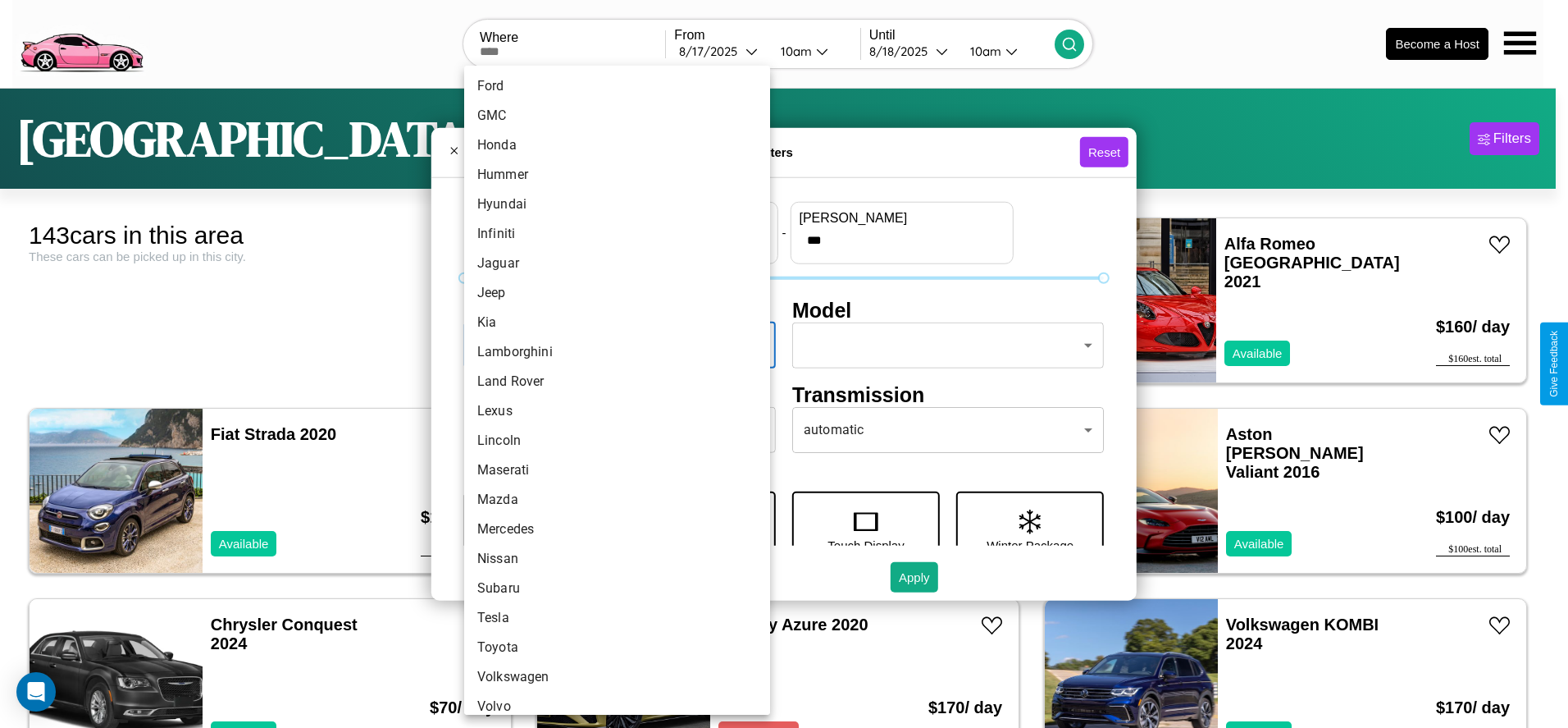
scroll to position [428, 0]
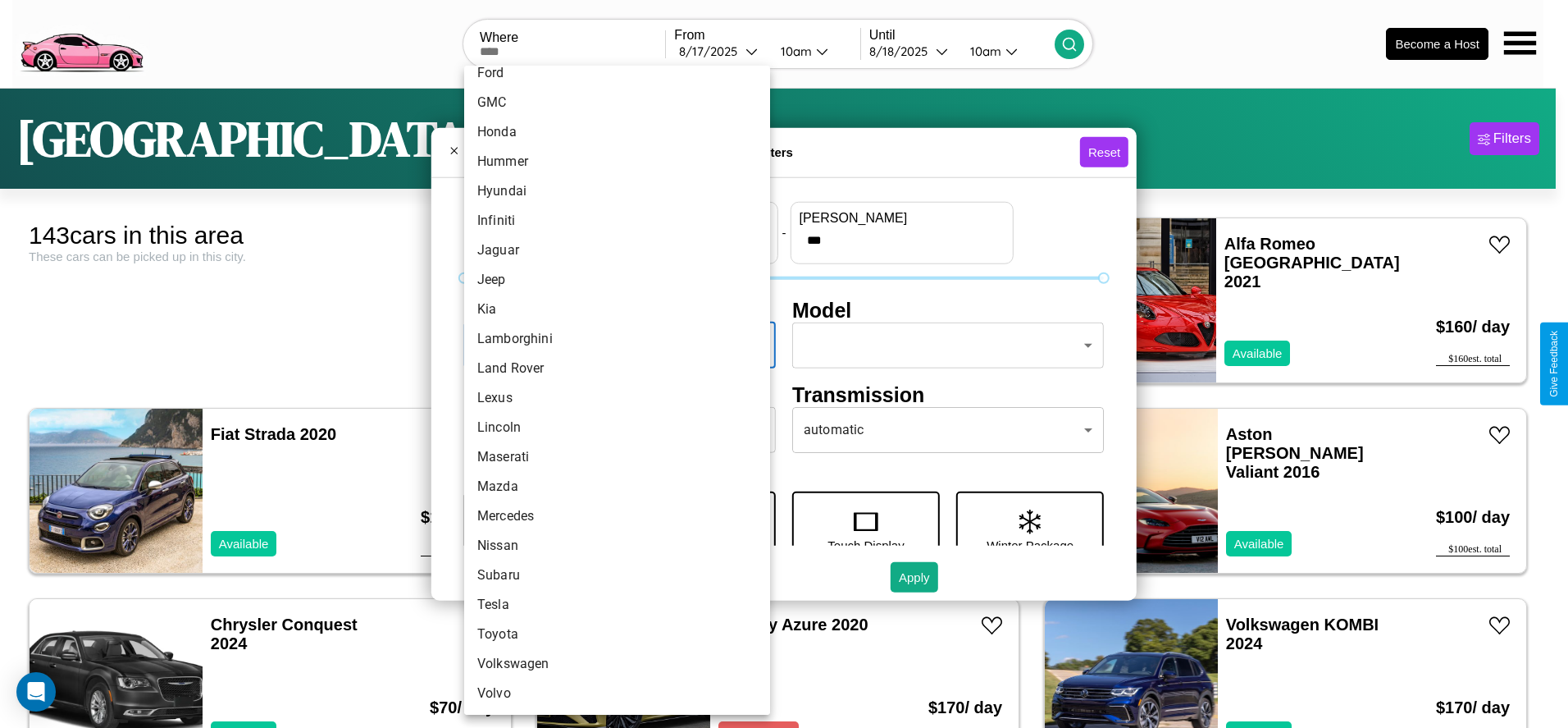
click at [611, 457] on li "Maserati" at bounding box center [617, 457] width 306 height 29
type input "********"
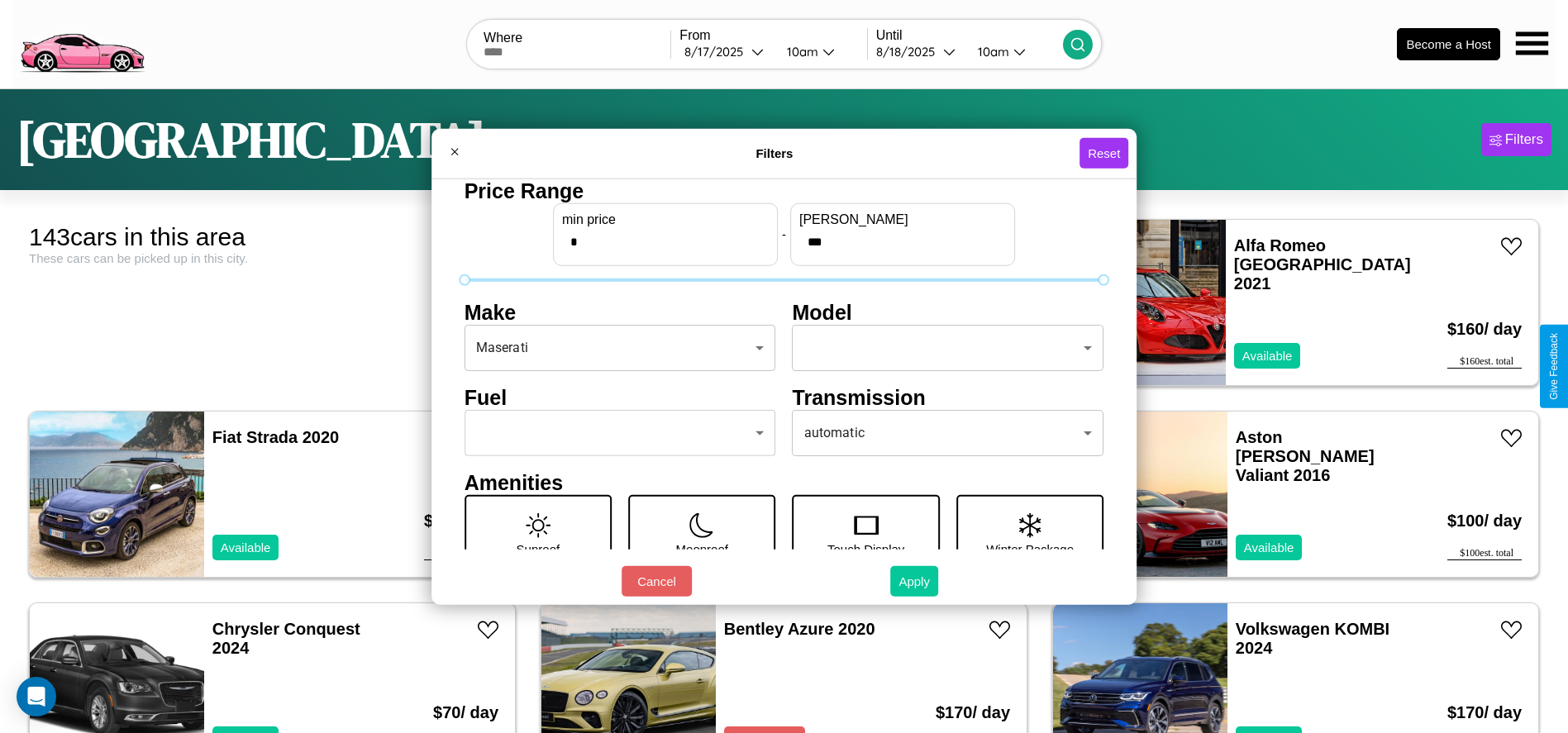
click at [915, 581] on button "Apply" at bounding box center [914, 581] width 48 height 30
